Goal: Task Accomplishment & Management: Manage account settings

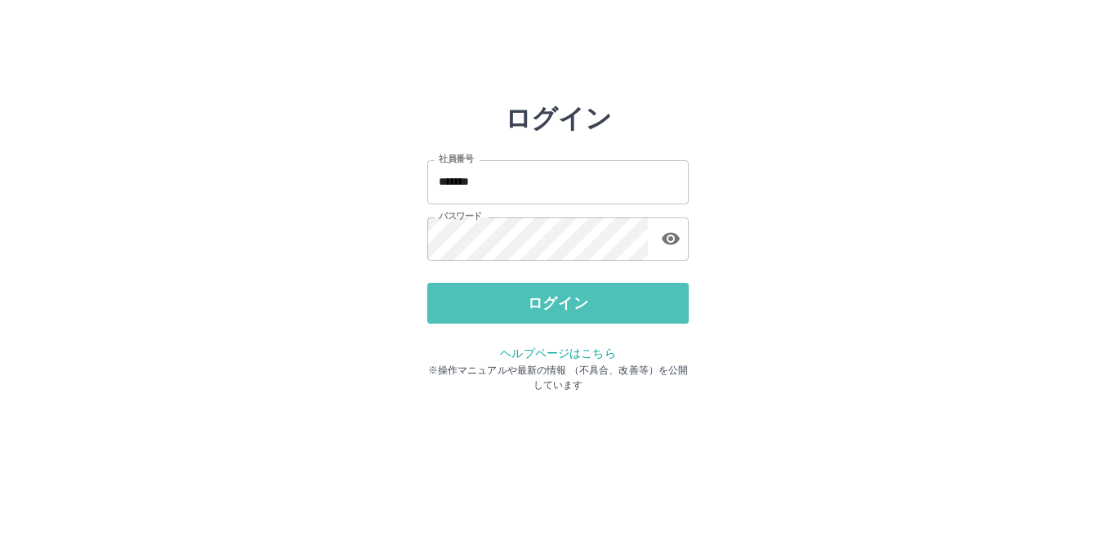
click at [532, 308] on button "ログイン" at bounding box center [558, 303] width 262 height 41
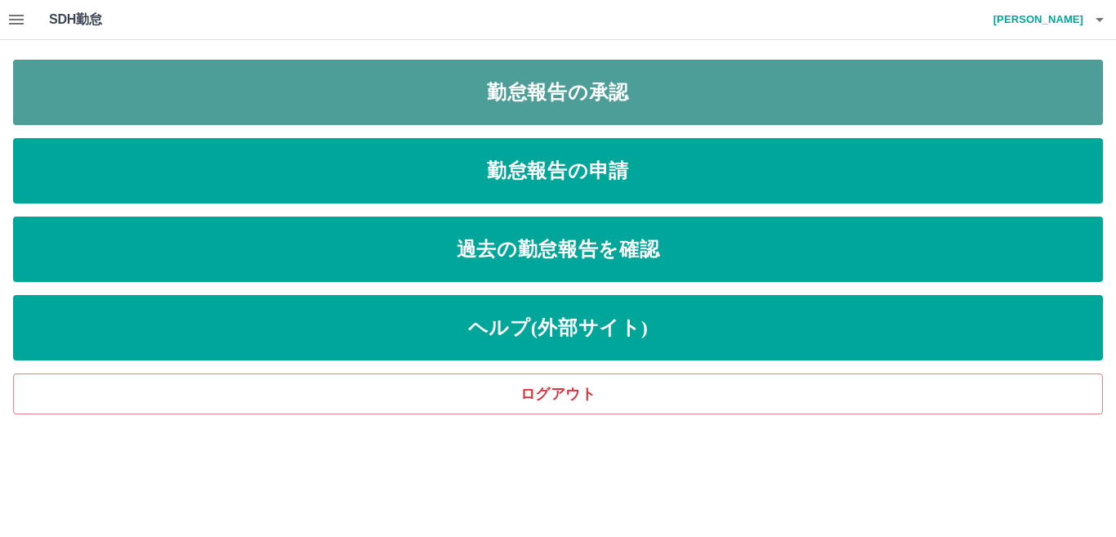
click at [585, 91] on link "勤怠報告の承認" at bounding box center [558, 92] width 1090 height 65
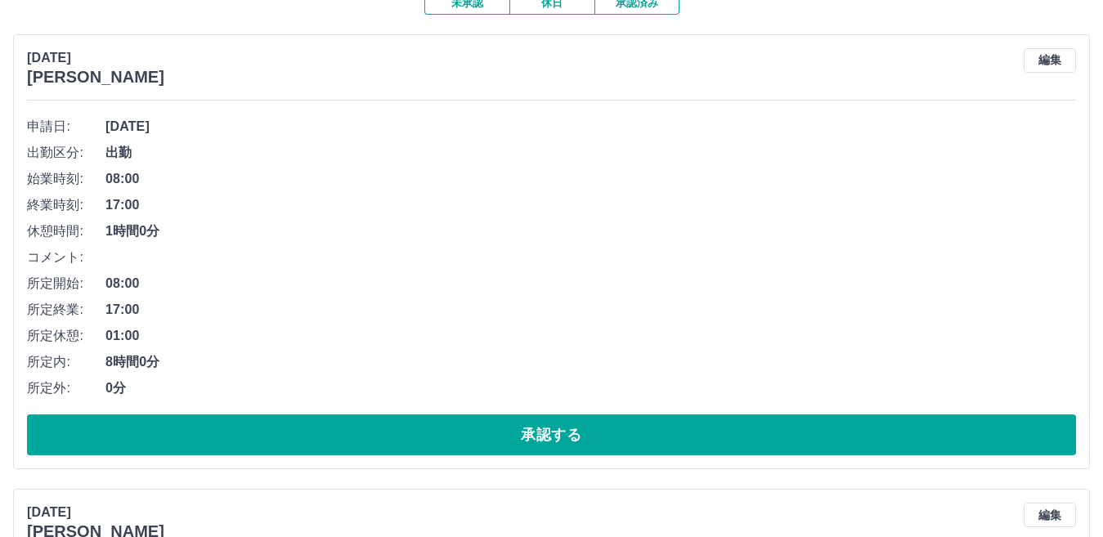
scroll to position [163, 0]
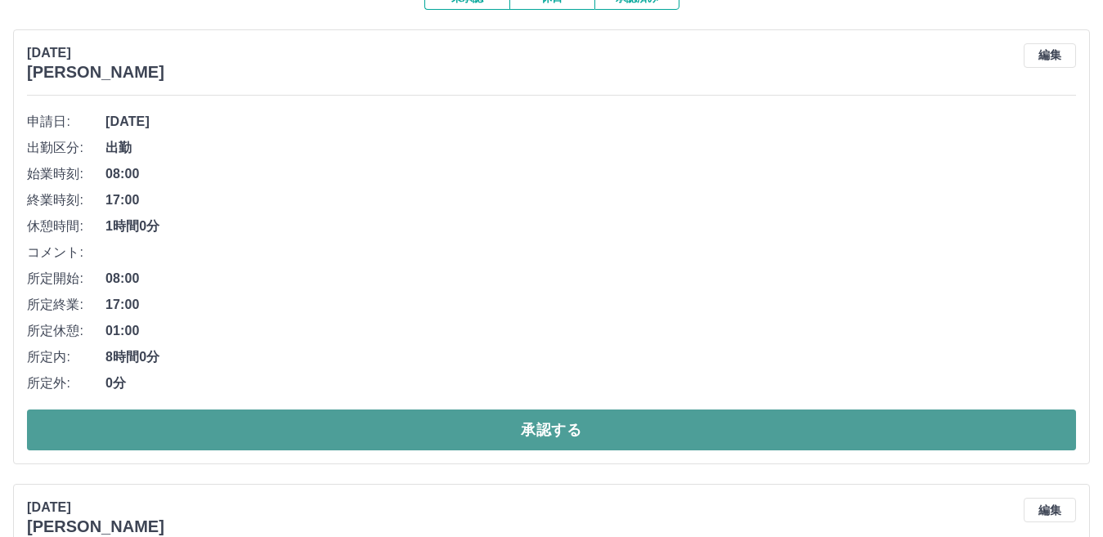
click at [664, 436] on button "承認する" at bounding box center [551, 429] width 1049 height 41
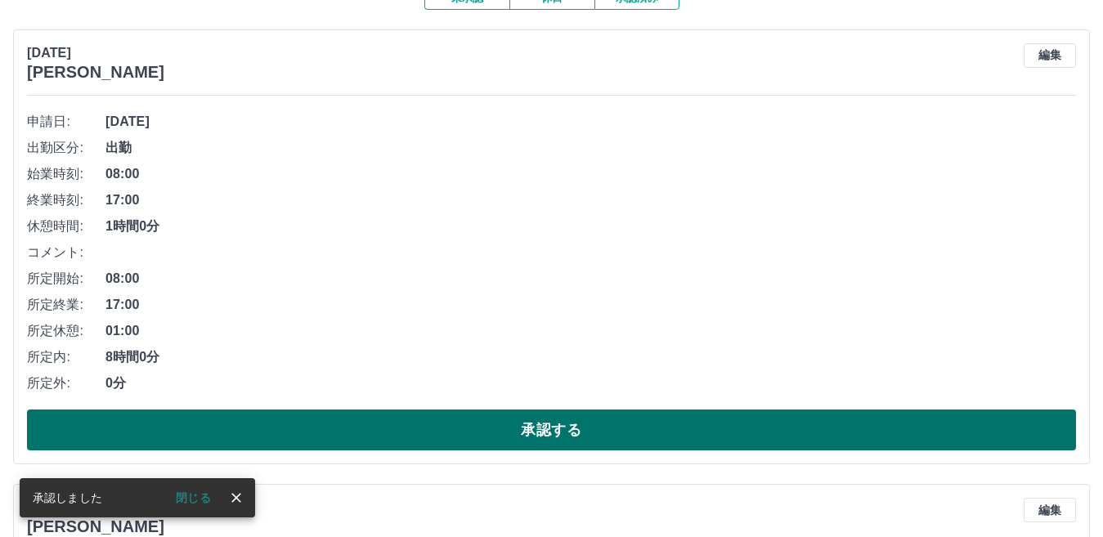
click at [615, 441] on button "承認する" at bounding box center [551, 429] width 1049 height 41
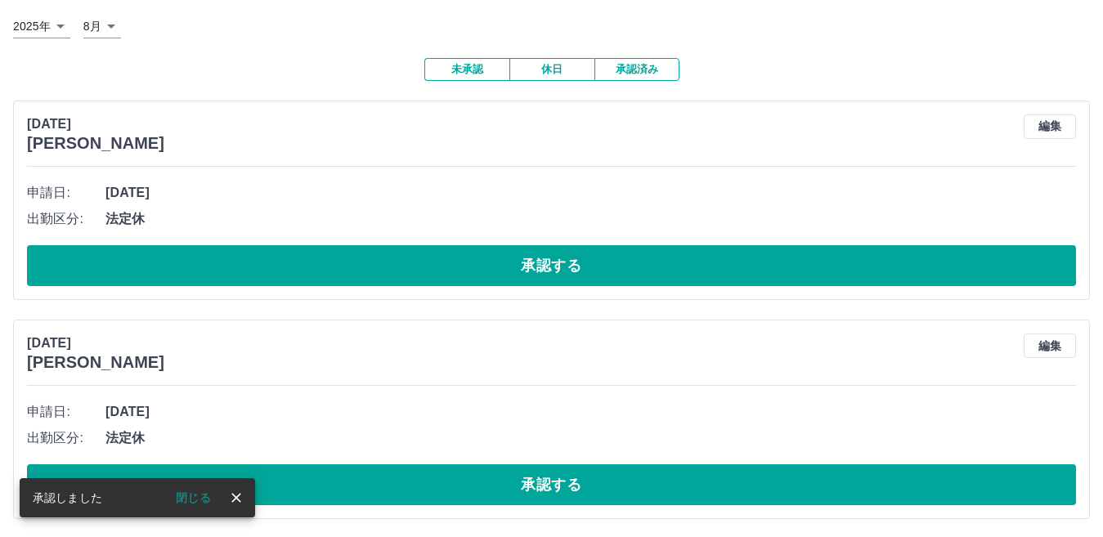
scroll to position [0, 0]
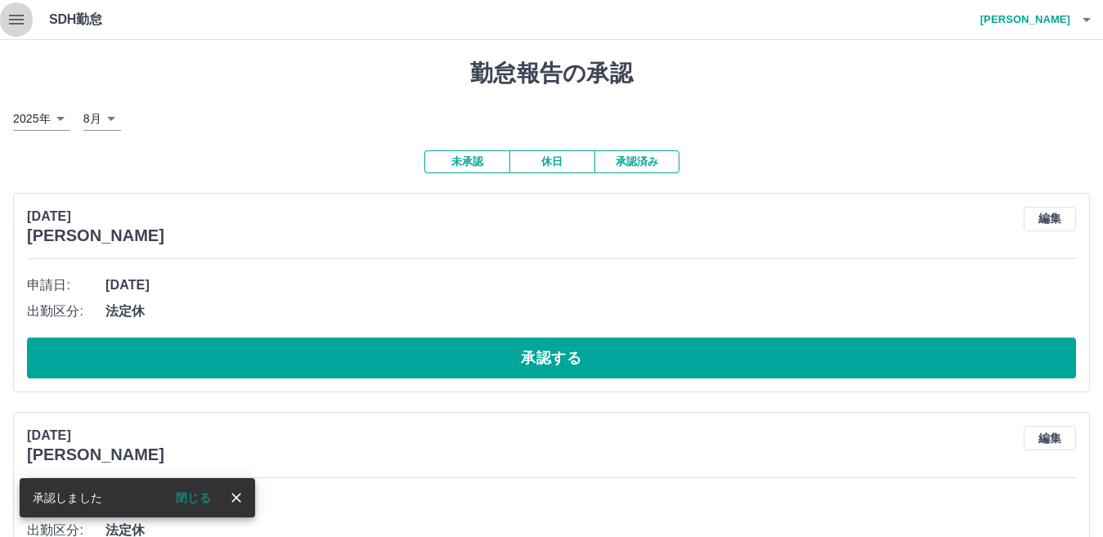
click at [24, 31] on button "button" at bounding box center [16, 19] width 33 height 39
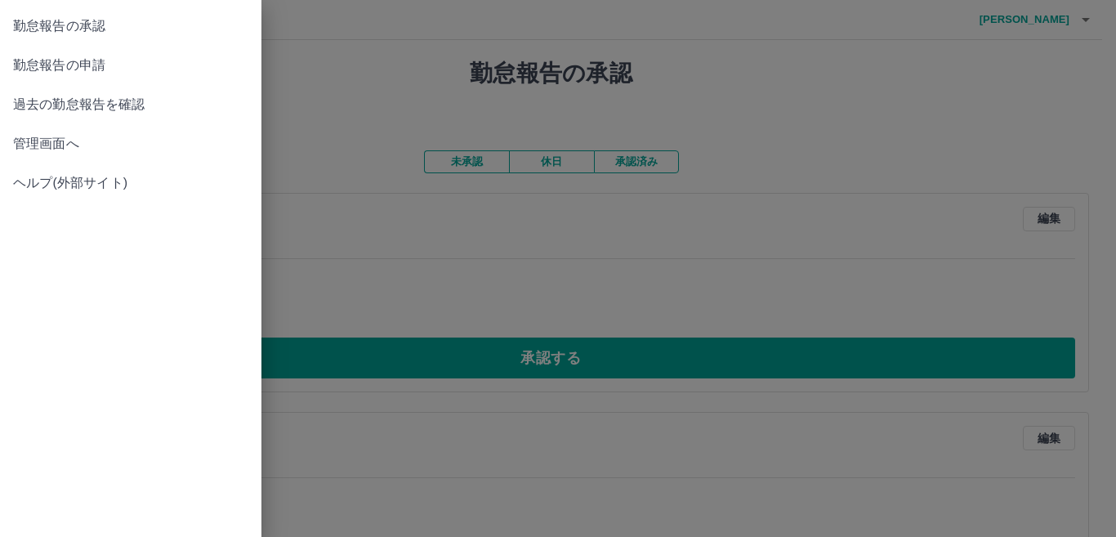
click at [45, 140] on span "管理画面へ" at bounding box center [130, 144] width 235 height 20
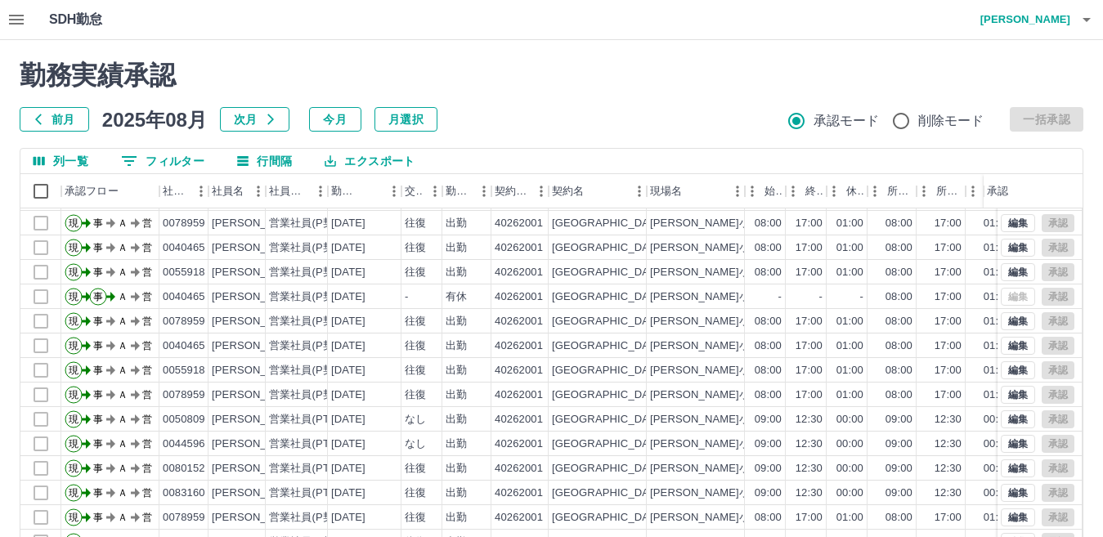
scroll to position [154, 0]
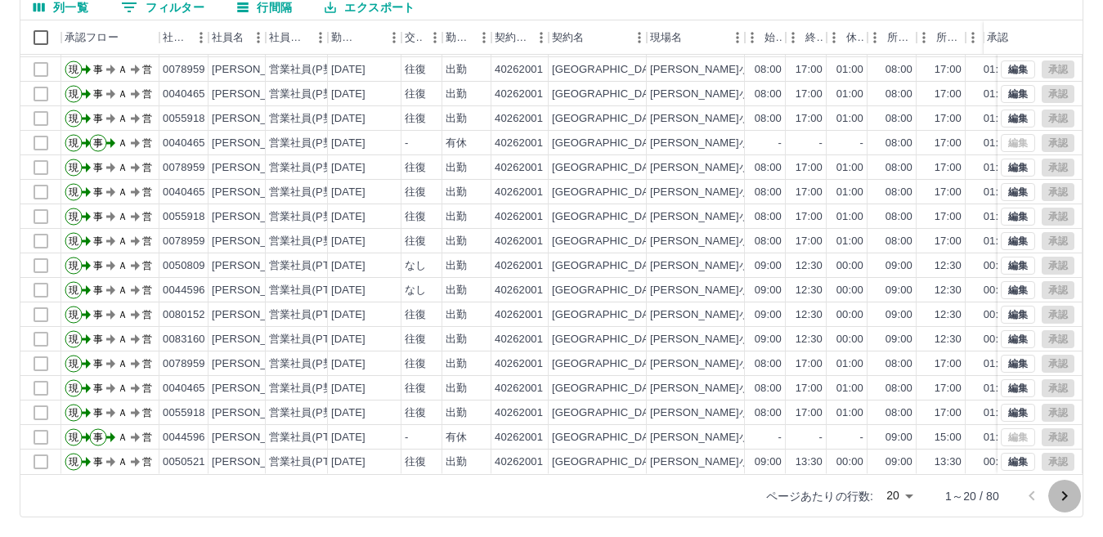
click at [1067, 493] on icon "次のページへ" at bounding box center [1064, 496] width 20 height 20
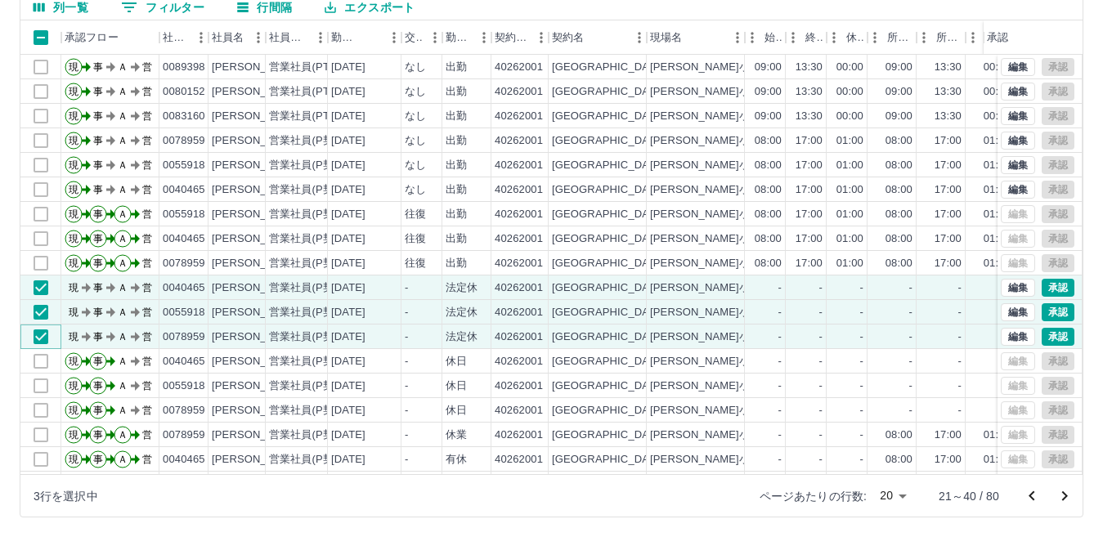
scroll to position [0, 0]
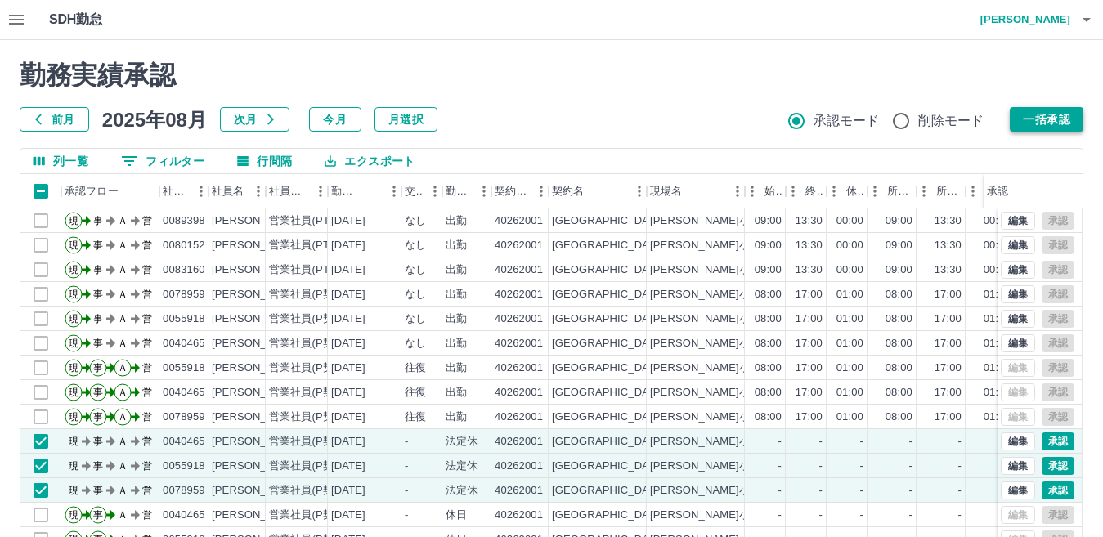
click at [1026, 123] on button "一括承認" at bounding box center [1046, 119] width 74 height 25
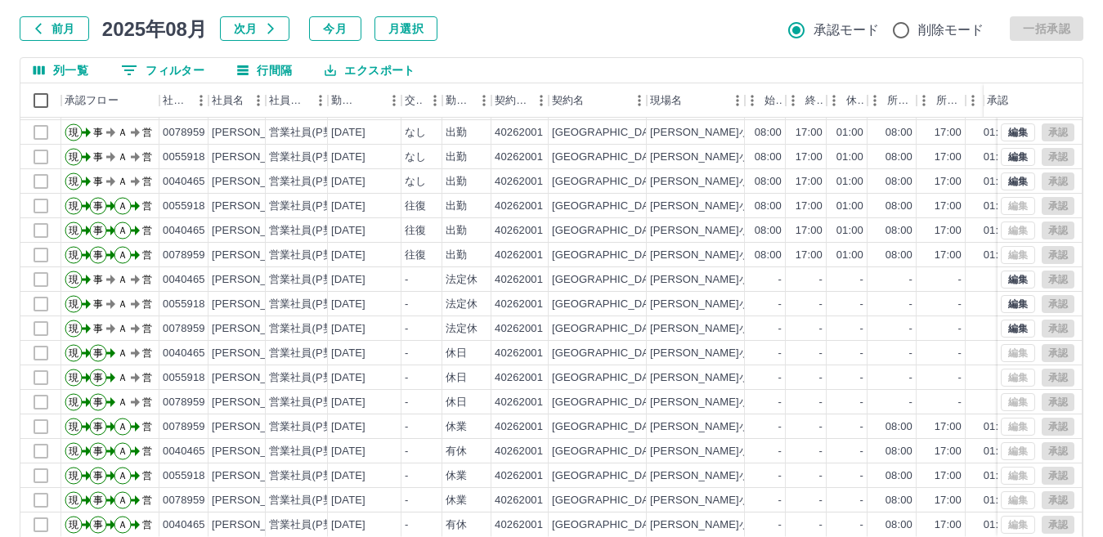
scroll to position [154, 0]
